Goal: Transaction & Acquisition: Purchase product/service

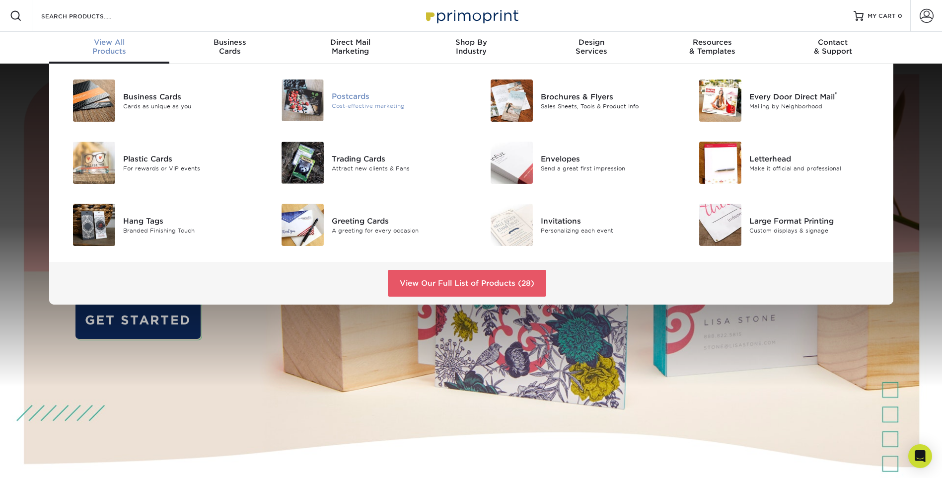
click at [351, 97] on div "Postcards" at bounding box center [398, 96] width 132 height 11
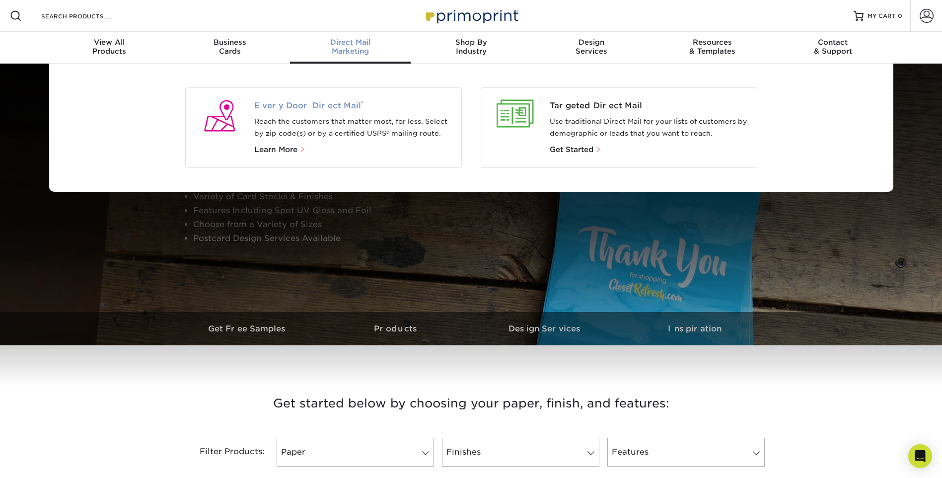
click at [301, 106] on span "Every Door Direct Mail ®" at bounding box center [353, 106] width 199 height 12
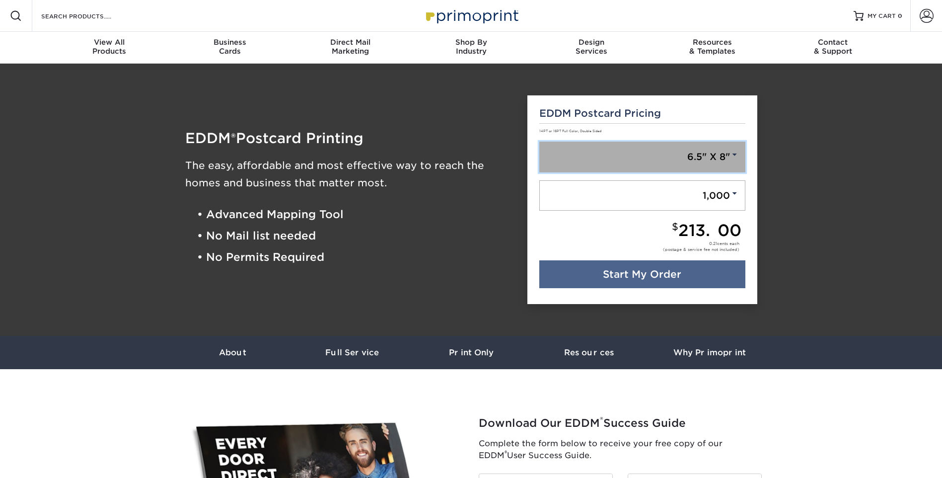
click at [693, 148] on link "6.5" X 8"" at bounding box center [642, 156] width 206 height 31
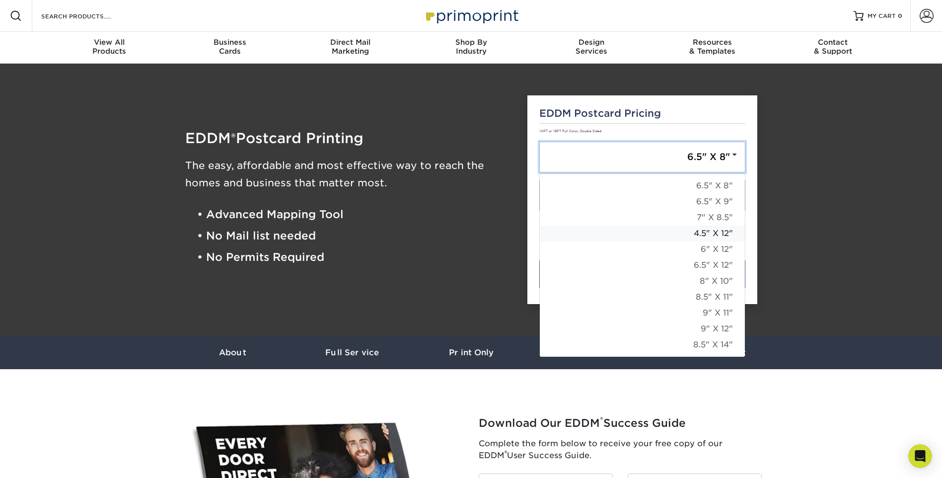
scroll to position [50, 0]
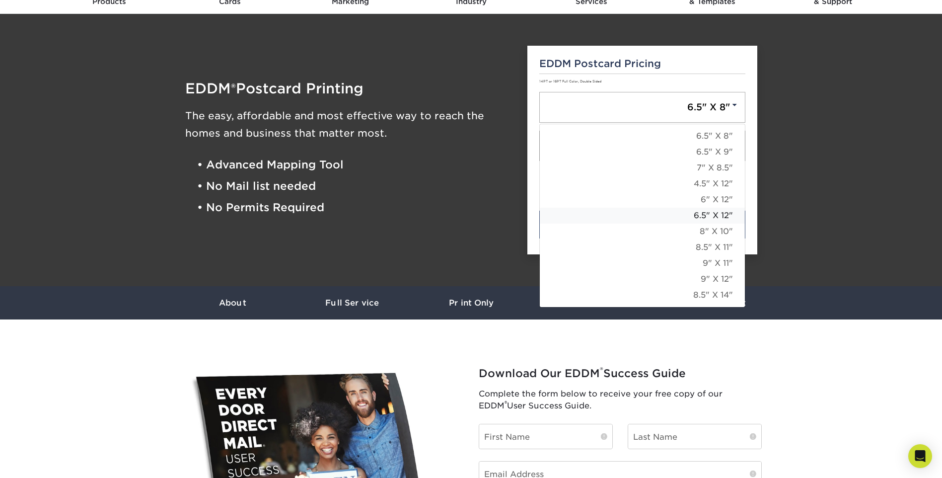
click at [702, 214] on link "6.5" X 12"" at bounding box center [642, 216] width 205 height 16
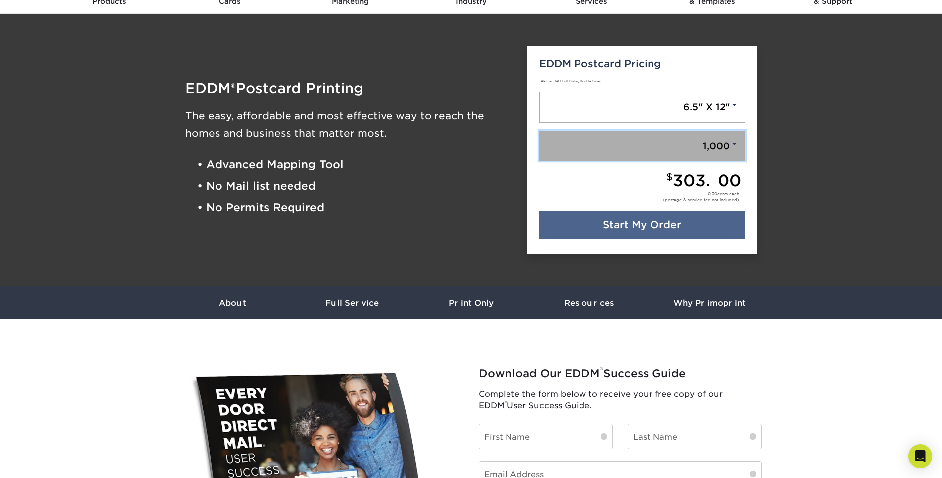
click at [703, 152] on link "1,000" at bounding box center [642, 146] width 206 height 31
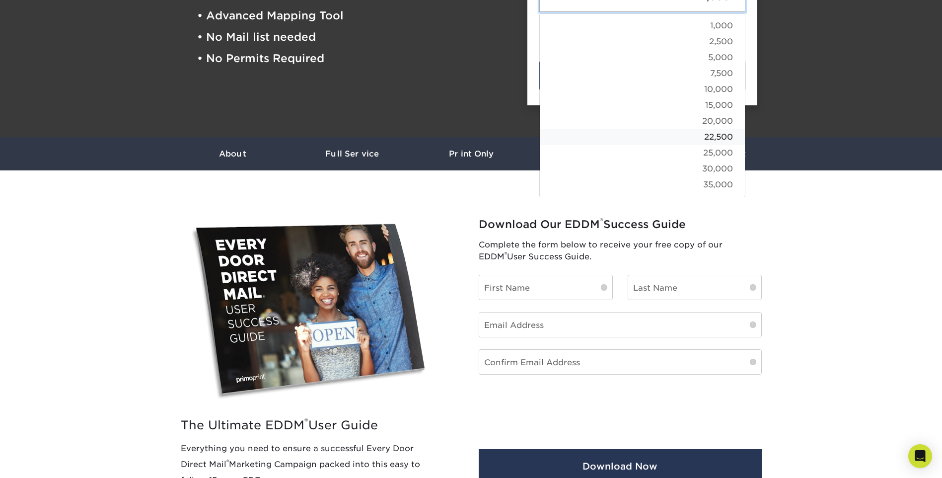
scroll to position [99, 0]
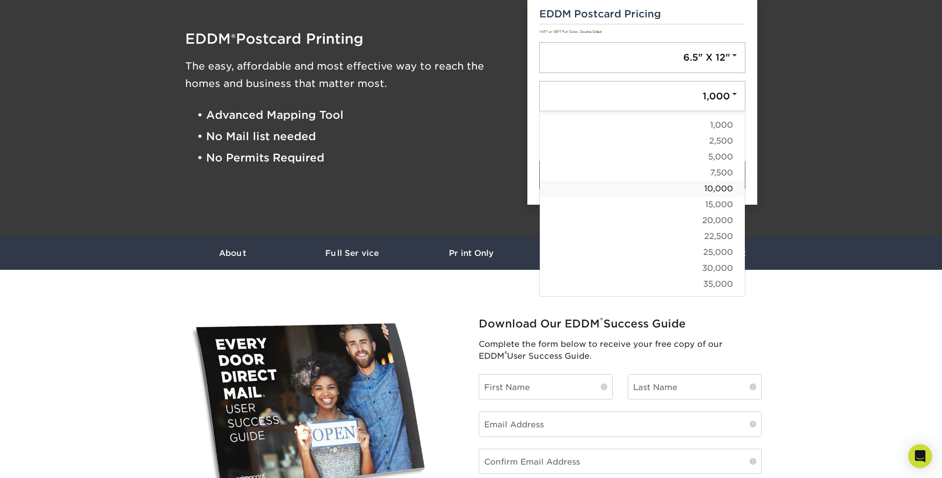
click at [705, 190] on link "10,000" at bounding box center [642, 189] width 205 height 16
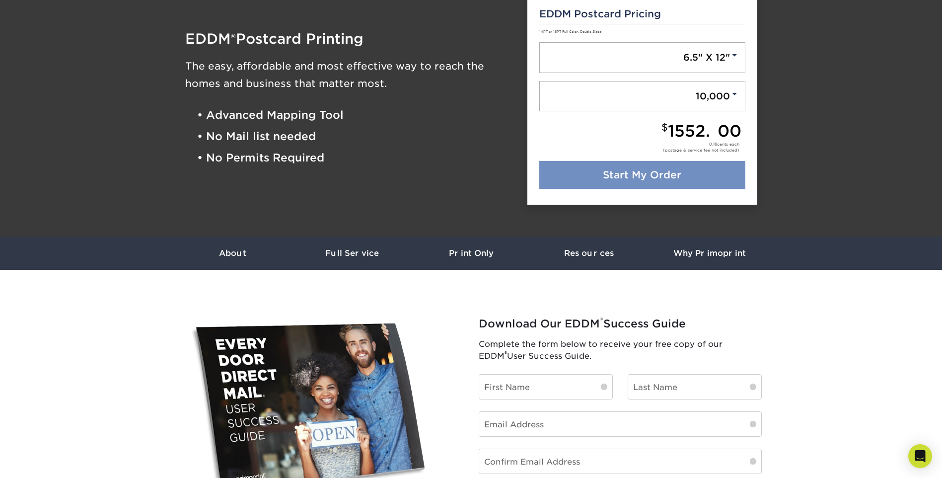
click at [696, 178] on link "Start My Order" at bounding box center [642, 175] width 206 height 28
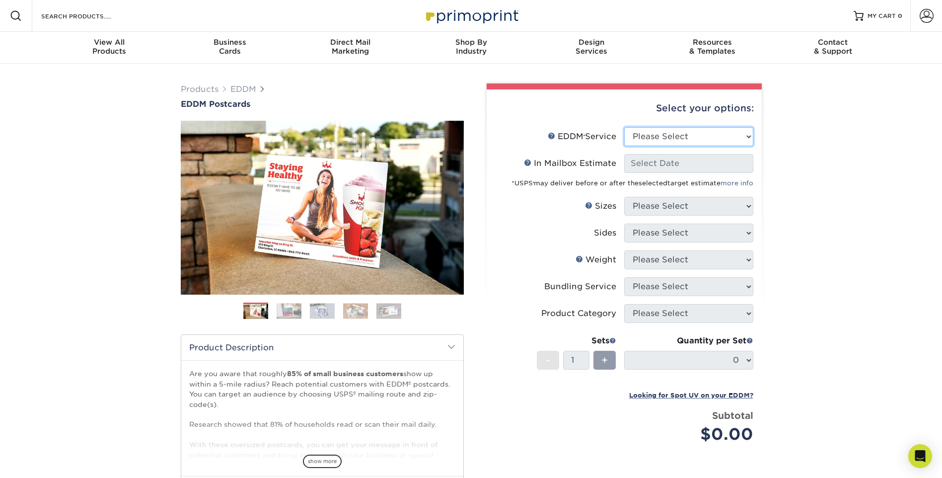
click at [720, 136] on select "Please Select Full Service Print Only" at bounding box center [688, 136] width 129 height 19
select select "full_service"
click at [624, 127] on select "Please Select Full Service Print Only" at bounding box center [688, 136] width 129 height 19
select select "-1"
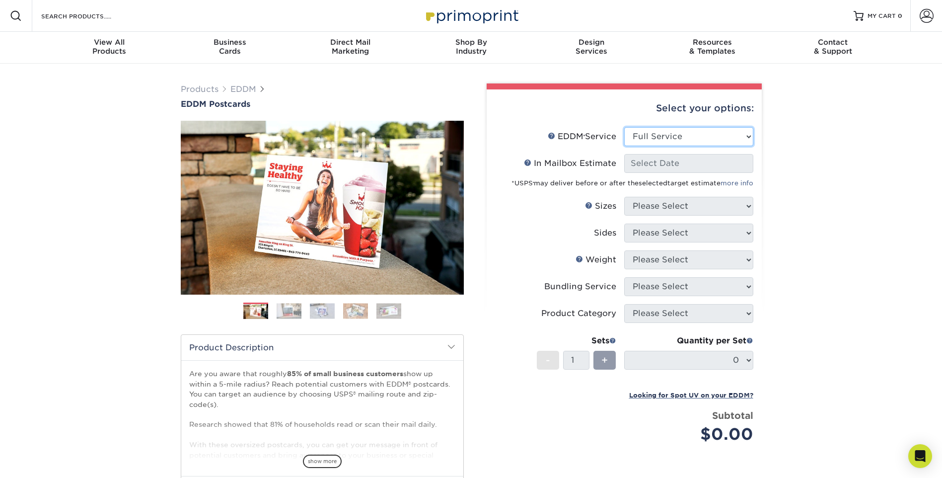
select select "-1"
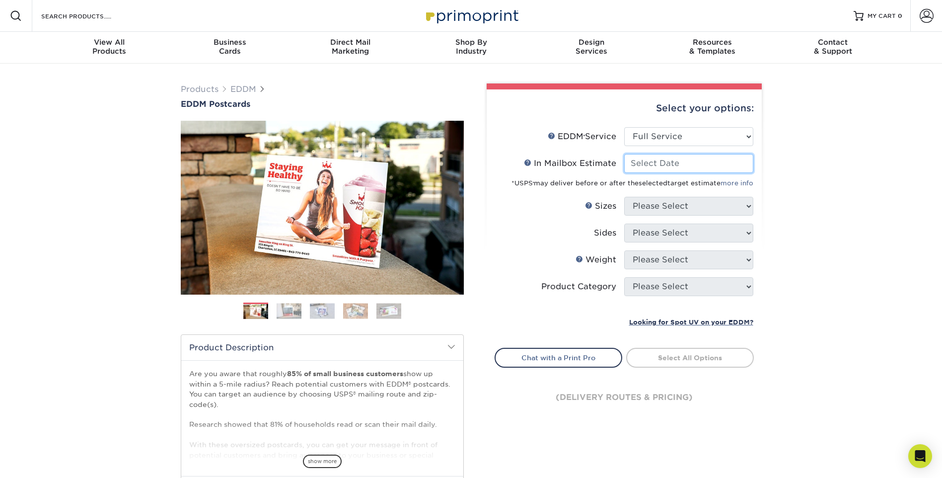
click at [721, 163] on input "In Mailbox Estimate Help In Mailbox Estimate" at bounding box center [688, 163] width 129 height 19
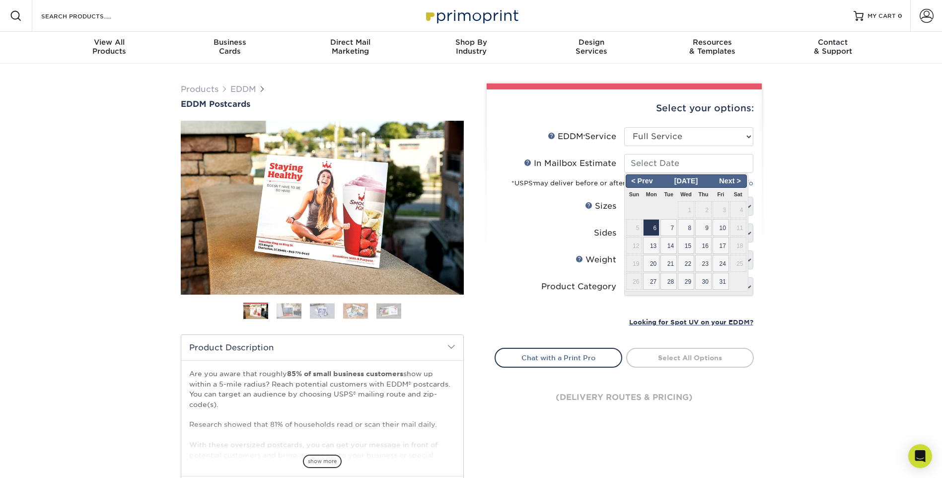
click at [651, 224] on span "6" at bounding box center [651, 227] width 16 height 17
type input "[DATE]"
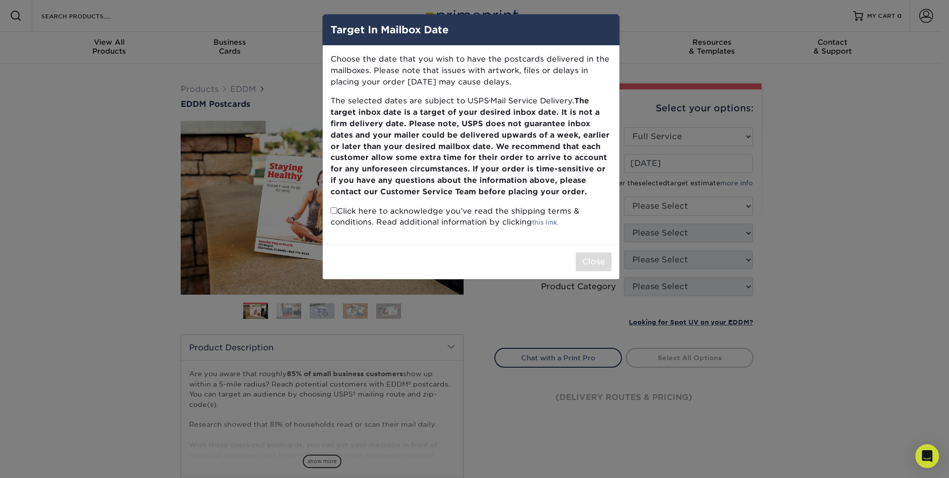
click at [329, 216] on div "Choose the date that you wish to have the postcards delivered in the mailboxes.…" at bounding box center [471, 145] width 297 height 198
click at [335, 210] on input "checkbox" at bounding box center [334, 210] width 6 height 6
checkbox input "true"
click at [599, 258] on button "Close" at bounding box center [594, 261] width 36 height 19
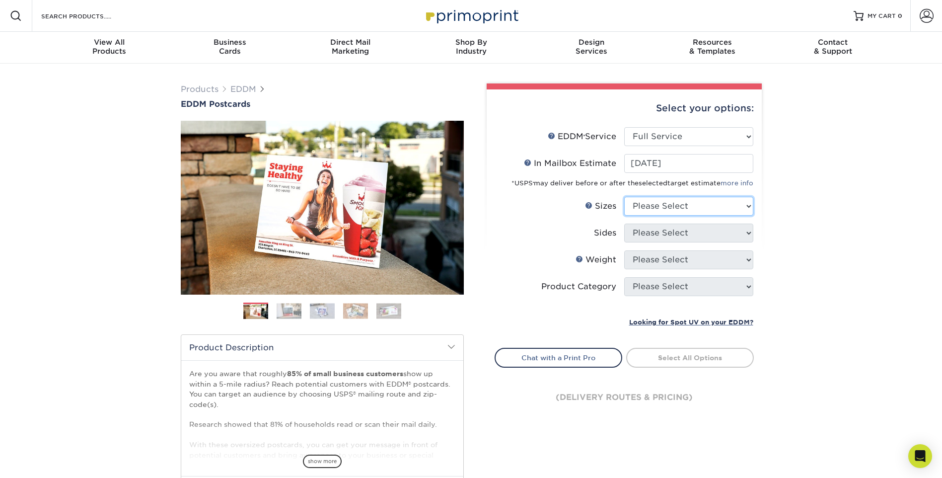
click at [704, 206] on select "Please Select 4.5" x 12" 6" x 12" 6.5" x 8" 6.5" x 9" 6.5" x 12" 7" x 8.5" 8" x…" at bounding box center [688, 206] width 129 height 19
select select "6.50x12.00"
click at [624, 197] on select "Please Select 4.5" x 12" 6" x 12" 6.5" x 8" 6.5" x 9" 6.5" x 12" 7" x 8.5" 8" x…" at bounding box center [688, 206] width 129 height 19
click at [668, 234] on select "Please Select Print Both Sides Print Front Only" at bounding box center [688, 232] width 129 height 19
select select "13abbda7-1d64-4f25-8bb2-c179b224825d"
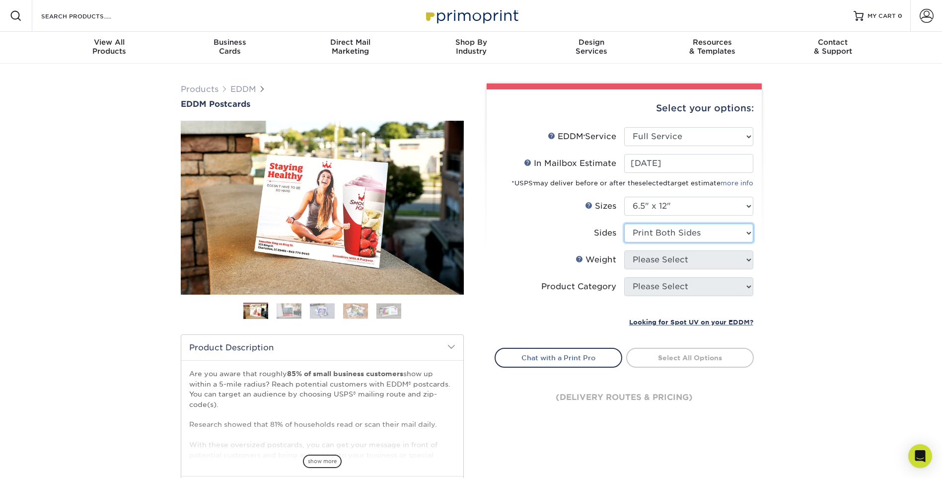
click at [624, 223] on select "Please Select Print Both Sides Print Front Only" at bounding box center [688, 232] width 129 height 19
click at [674, 261] on select "Please Select 14PT 16PT" at bounding box center [688, 259] width 129 height 19
select select "16PT"
click at [624, 250] on select "Please Select 14PT 16PT" at bounding box center [688, 259] width 129 height 19
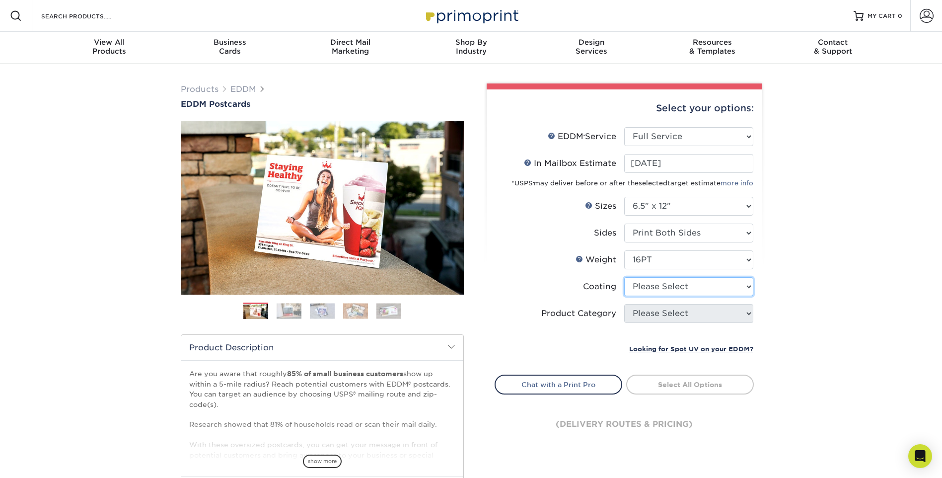
click at [685, 283] on select at bounding box center [688, 286] width 129 height 19
select select "ae367451-b2b8-45df-a344-0f05b6a12993"
click at [624, 277] on select at bounding box center [688, 286] width 129 height 19
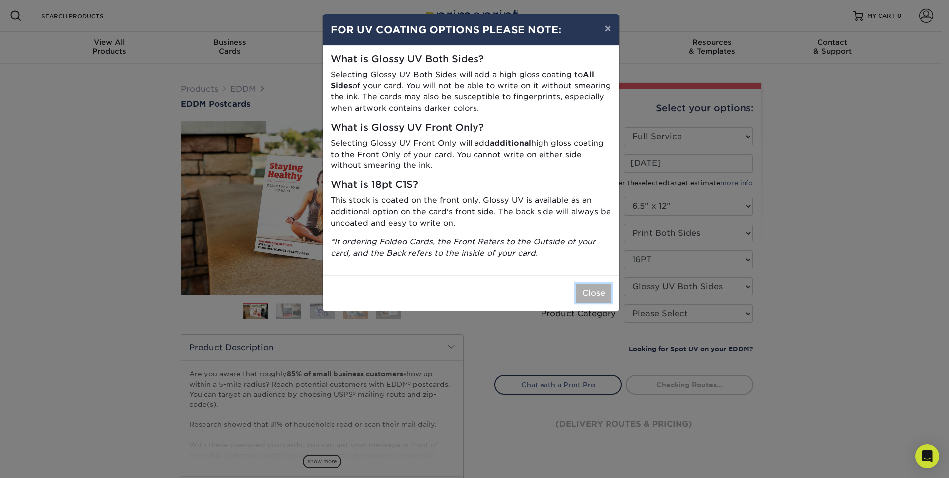
click at [595, 289] on button "Close" at bounding box center [594, 292] width 36 height 19
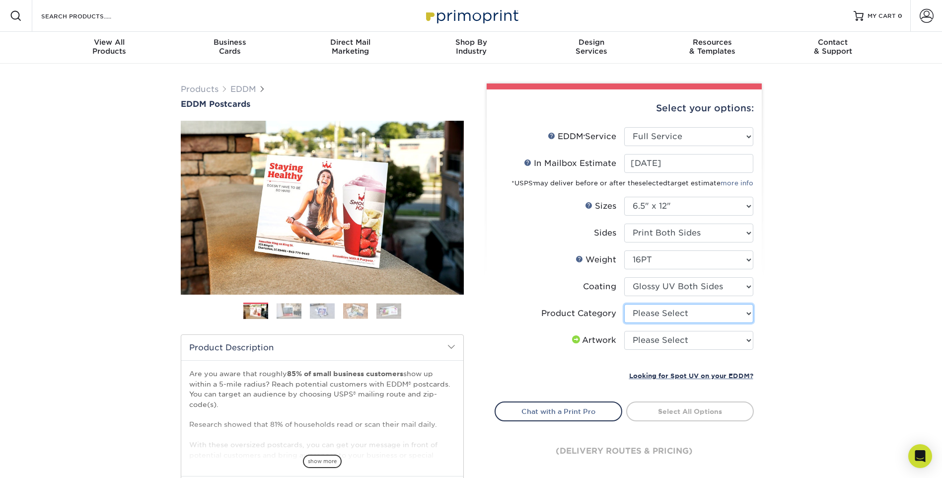
click at [714, 309] on select "Please Select Postcards" at bounding box center [688, 313] width 129 height 19
select select "9b7272e0-d6c8-4c3c-8e97-d3a1bcdab858"
click at [624, 304] on select "Please Select Postcards" at bounding box center [688, 313] width 129 height 19
click at [713, 332] on select "Please Select I will upload files I need a design - $150" at bounding box center [688, 340] width 129 height 19
select select "upload"
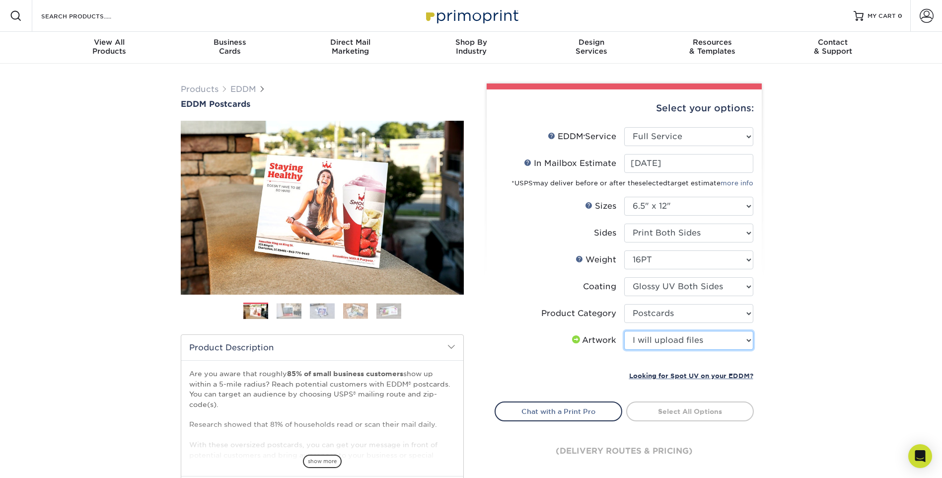
click at [624, 331] on select "Please Select I will upload files I need a design - $150" at bounding box center [688, 340] width 129 height 19
click at [714, 409] on span at bounding box center [714, 409] width 7 height 7
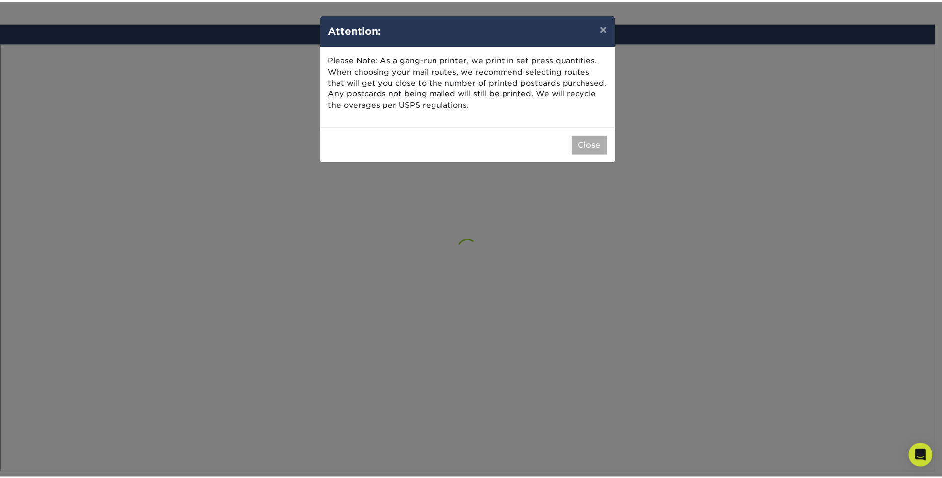
scroll to position [579, 0]
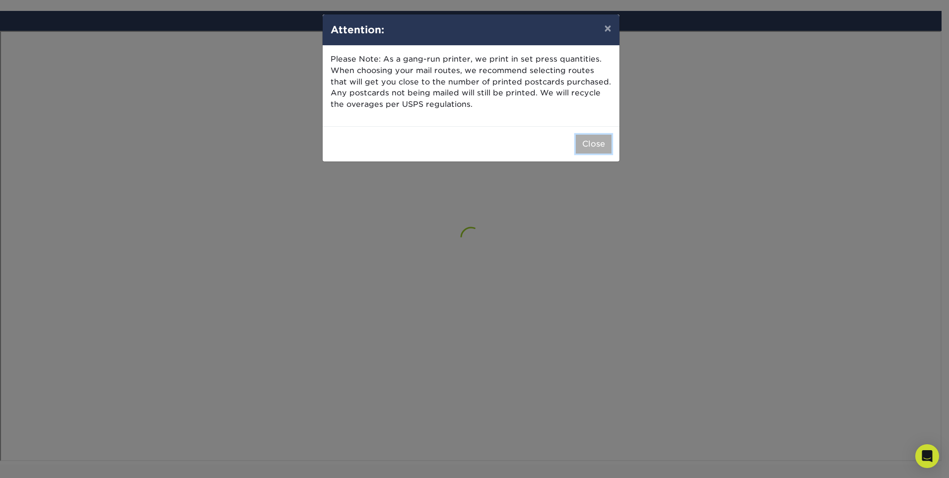
click at [590, 141] on button "Close" at bounding box center [594, 144] width 36 height 19
